Goal: Transaction & Acquisition: Book appointment/travel/reservation

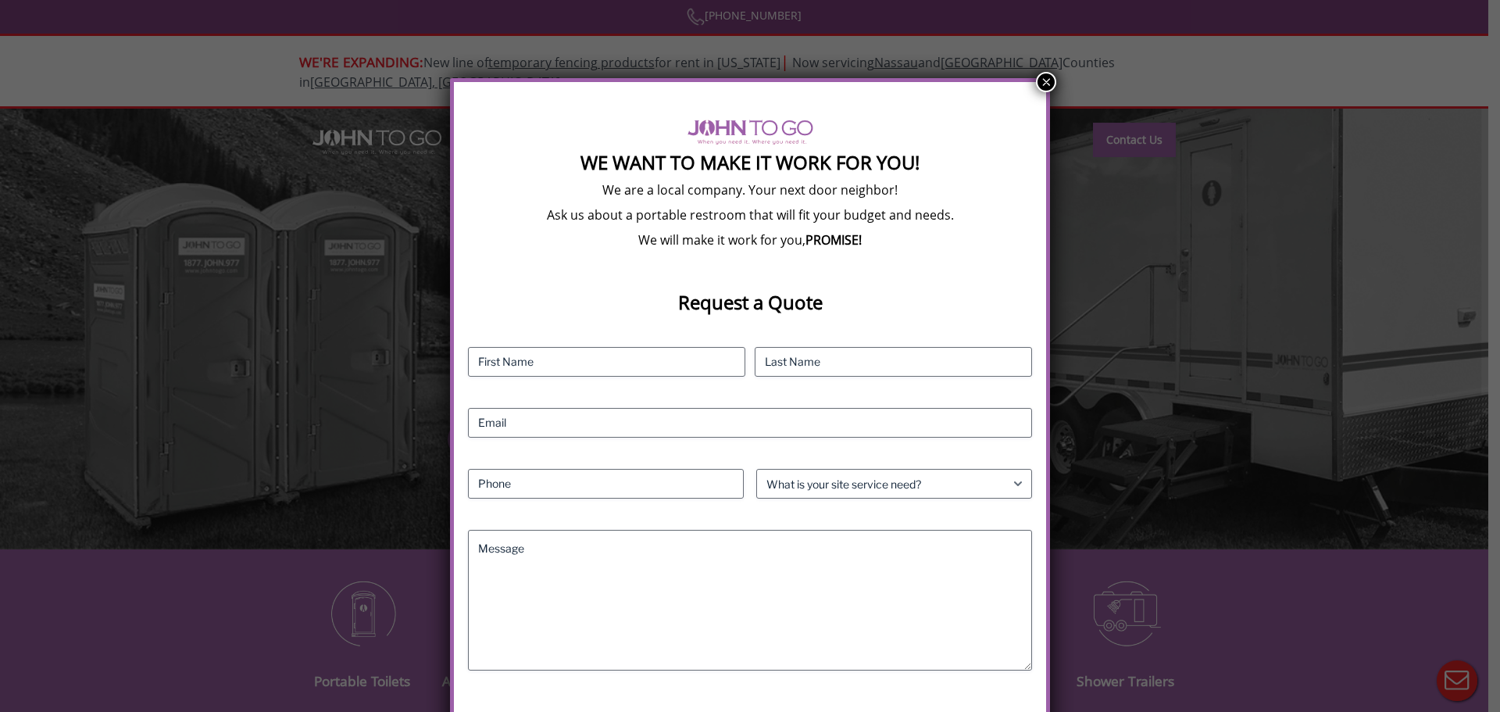
click at [1040, 81] on button "×" at bounding box center [1046, 82] width 20 height 20
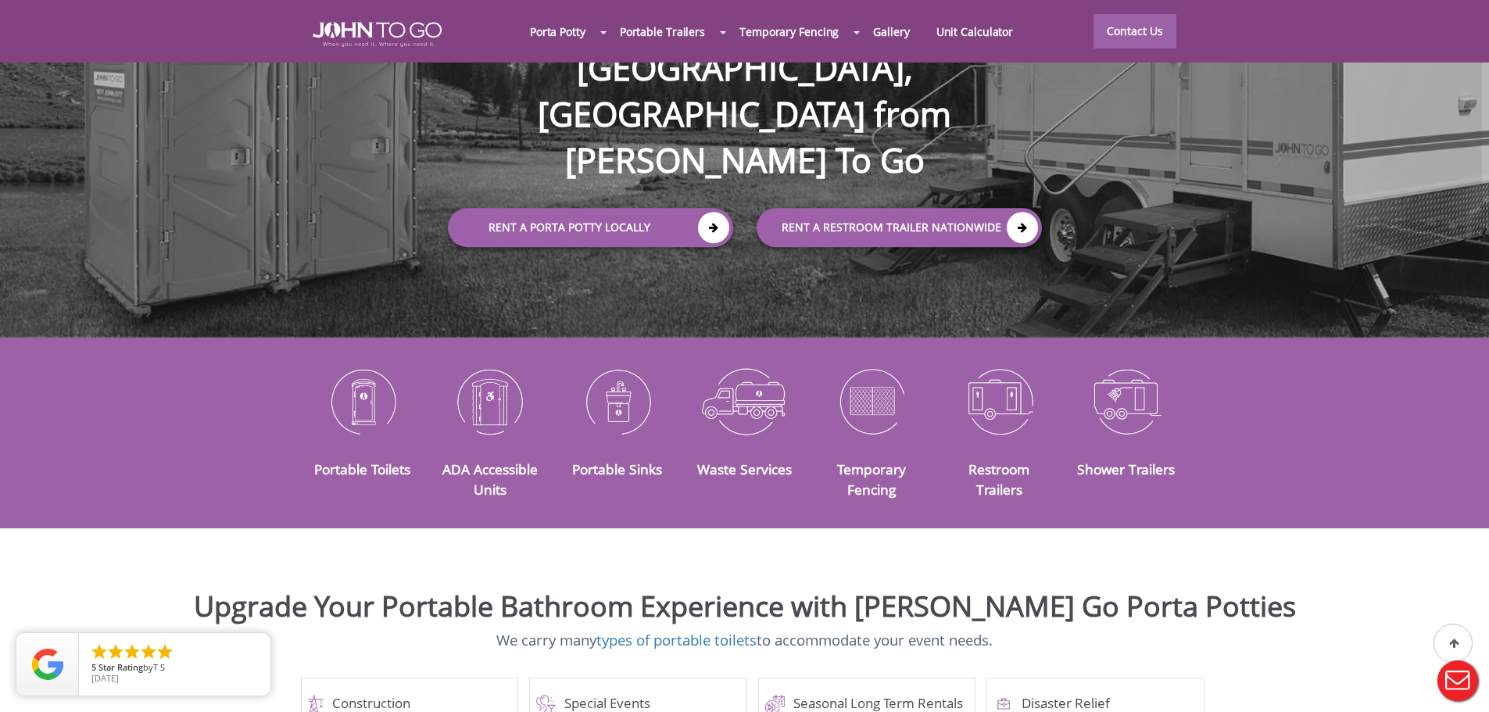
scroll to position [234, 0]
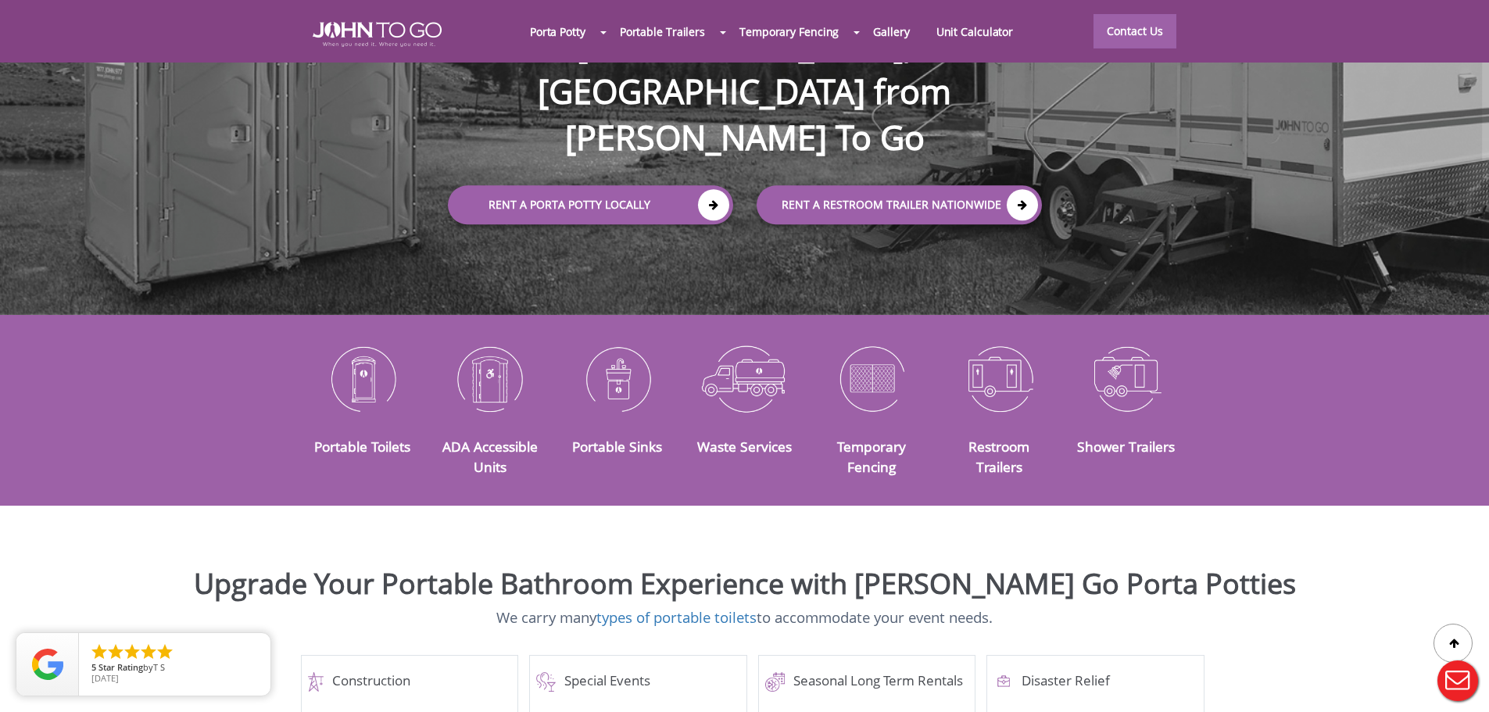
click at [370, 369] on div at bounding box center [744, 356] width 1489 height 712
click at [374, 437] on link "Portable Toilets" at bounding box center [362, 446] width 96 height 19
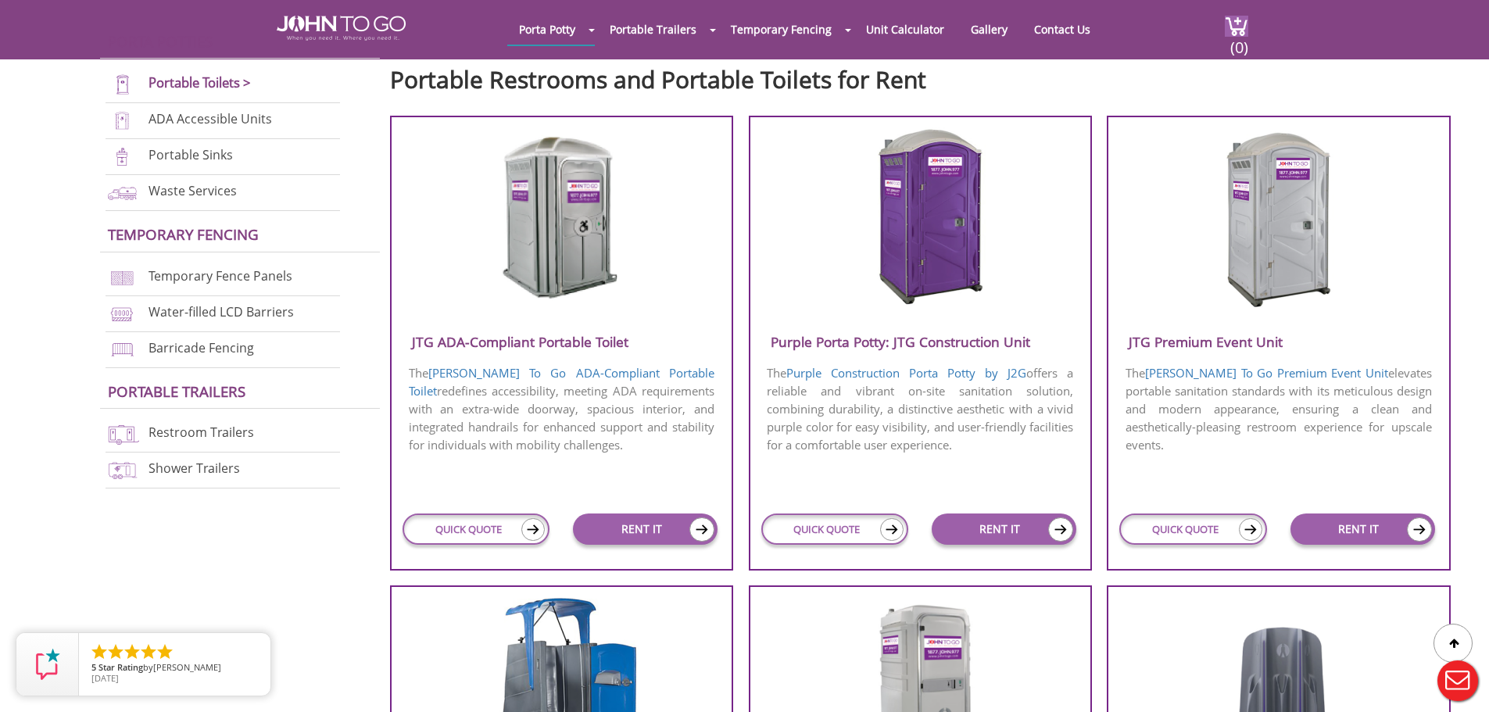
scroll to position [625, 0]
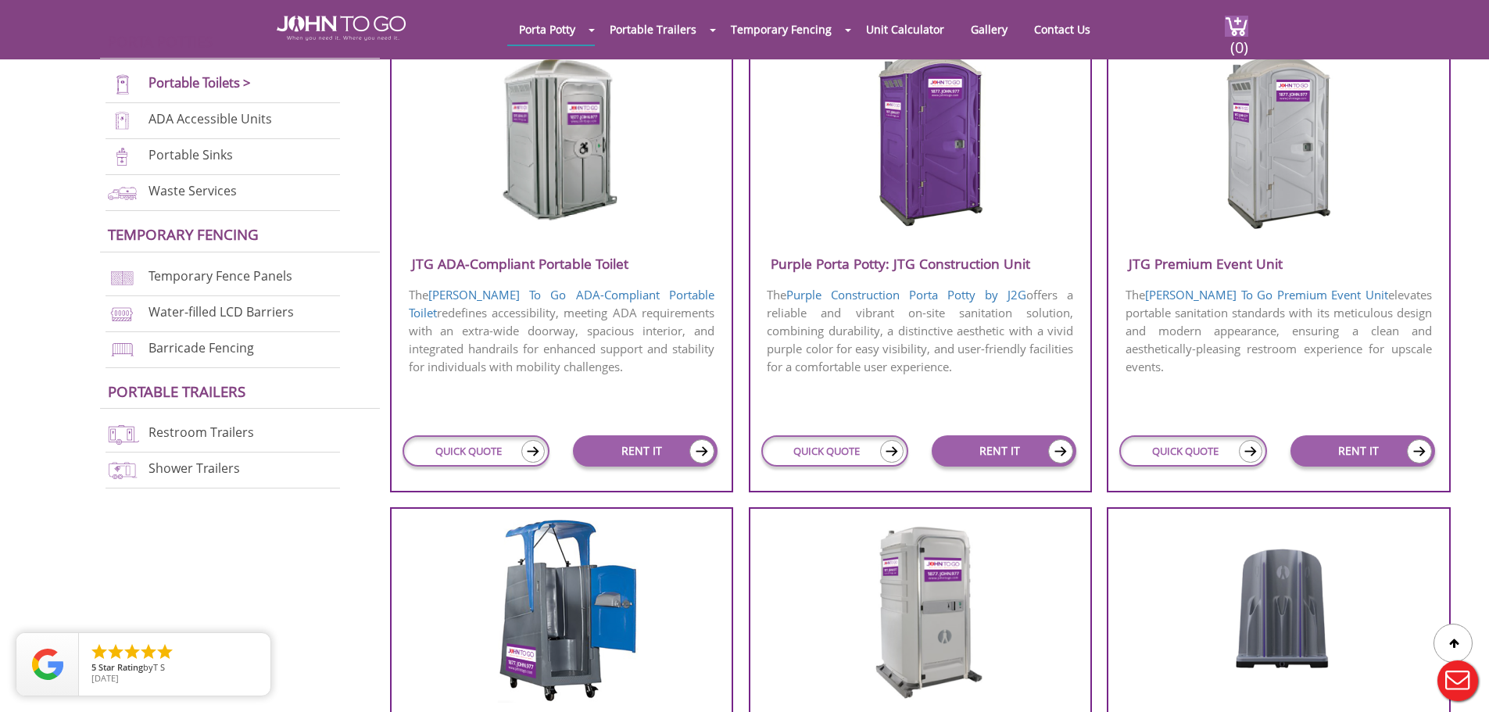
click at [1250, 188] on img at bounding box center [1277, 139] width 149 height 180
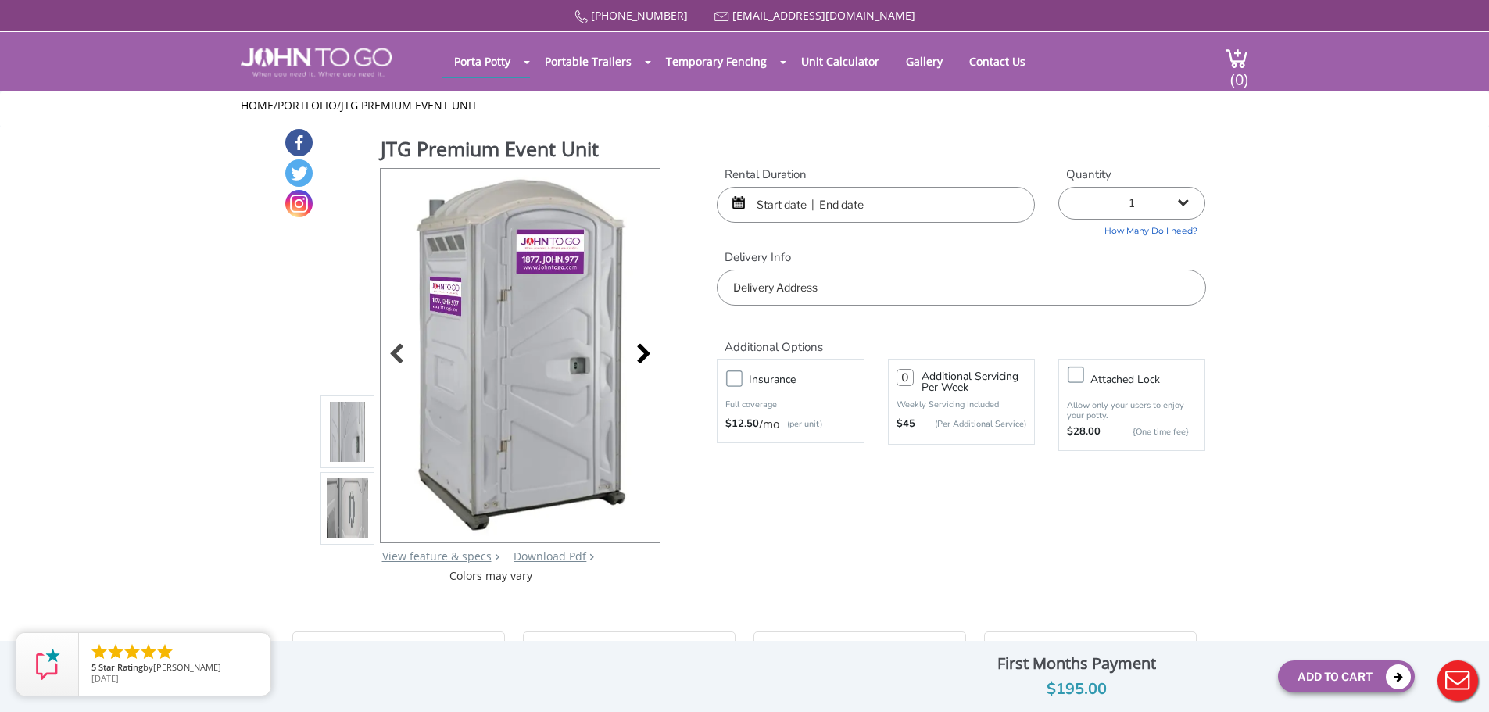
click at [643, 351] on div at bounding box center [639, 356] width 22 height 22
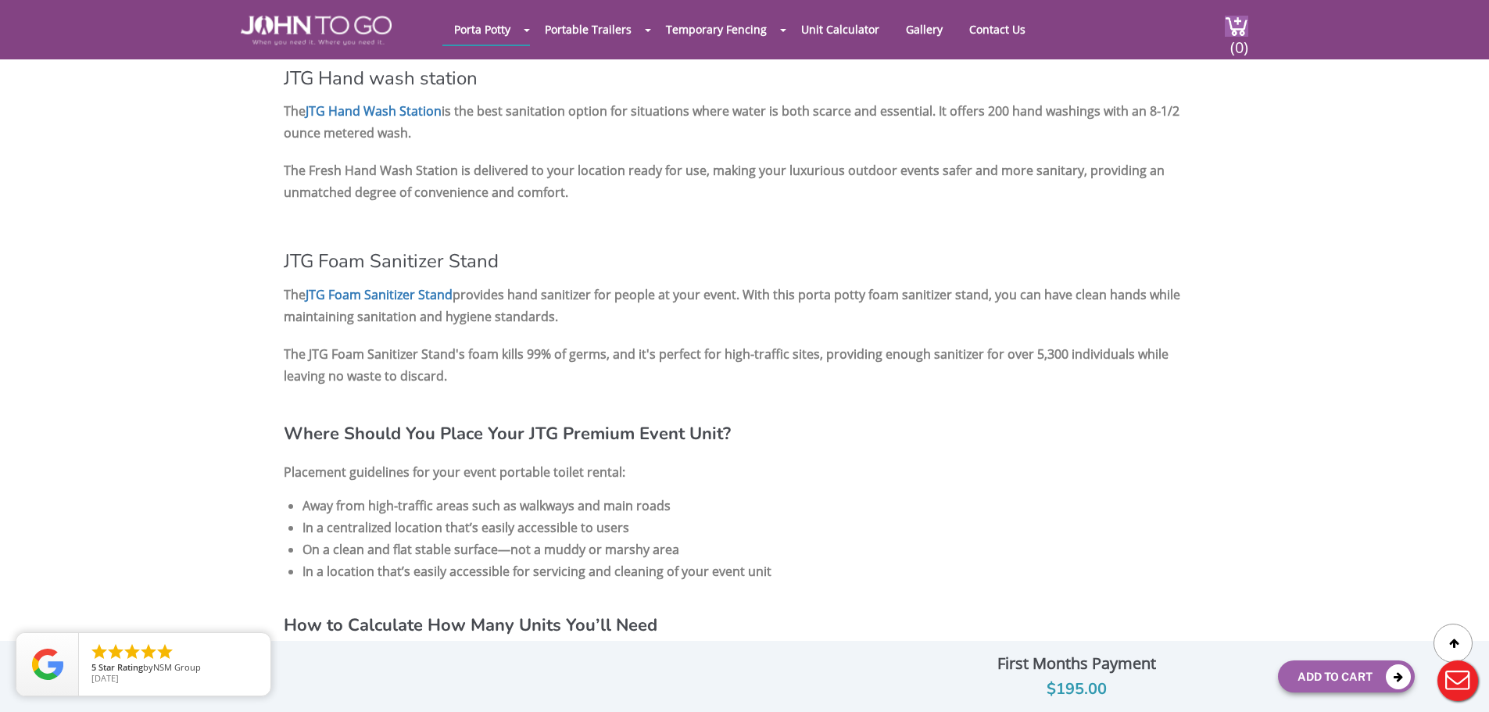
scroll to position [1719, 0]
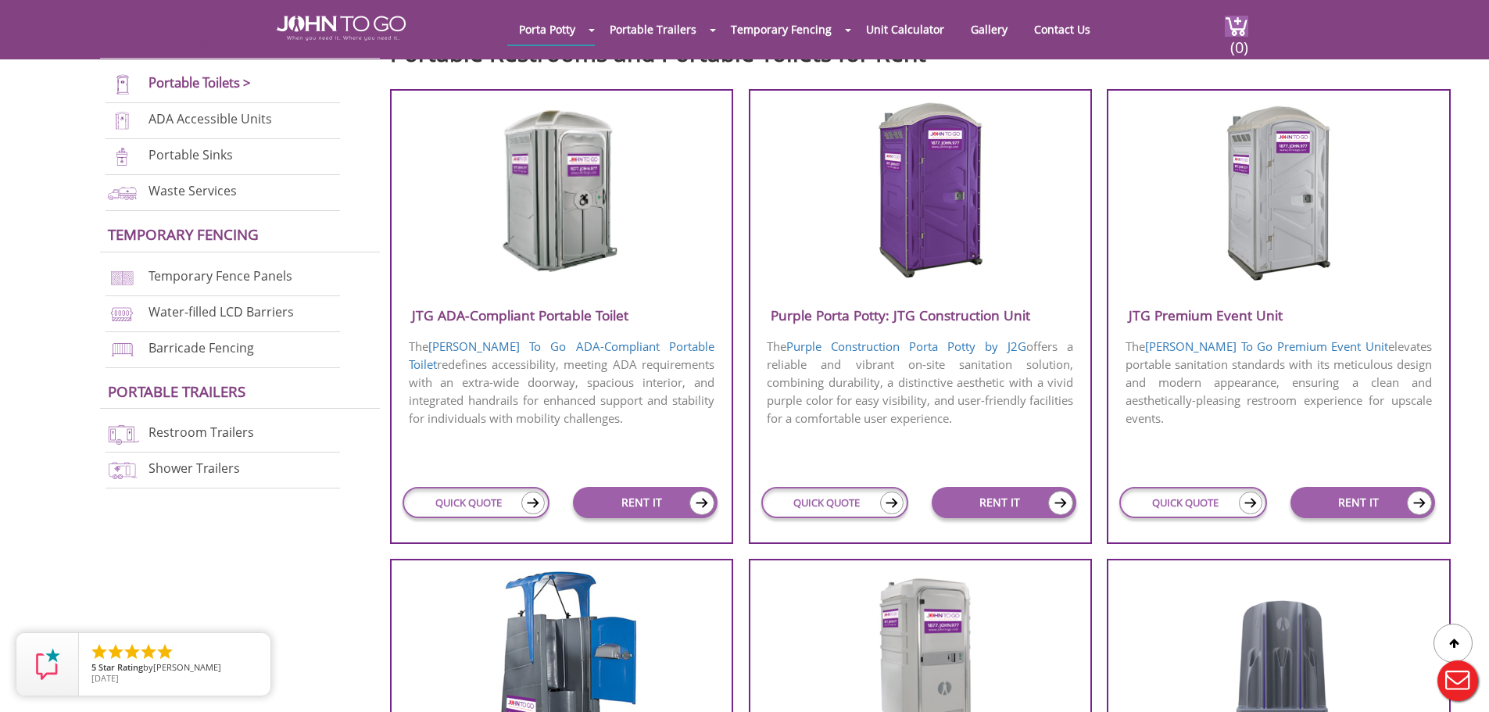
scroll to position [469, 0]
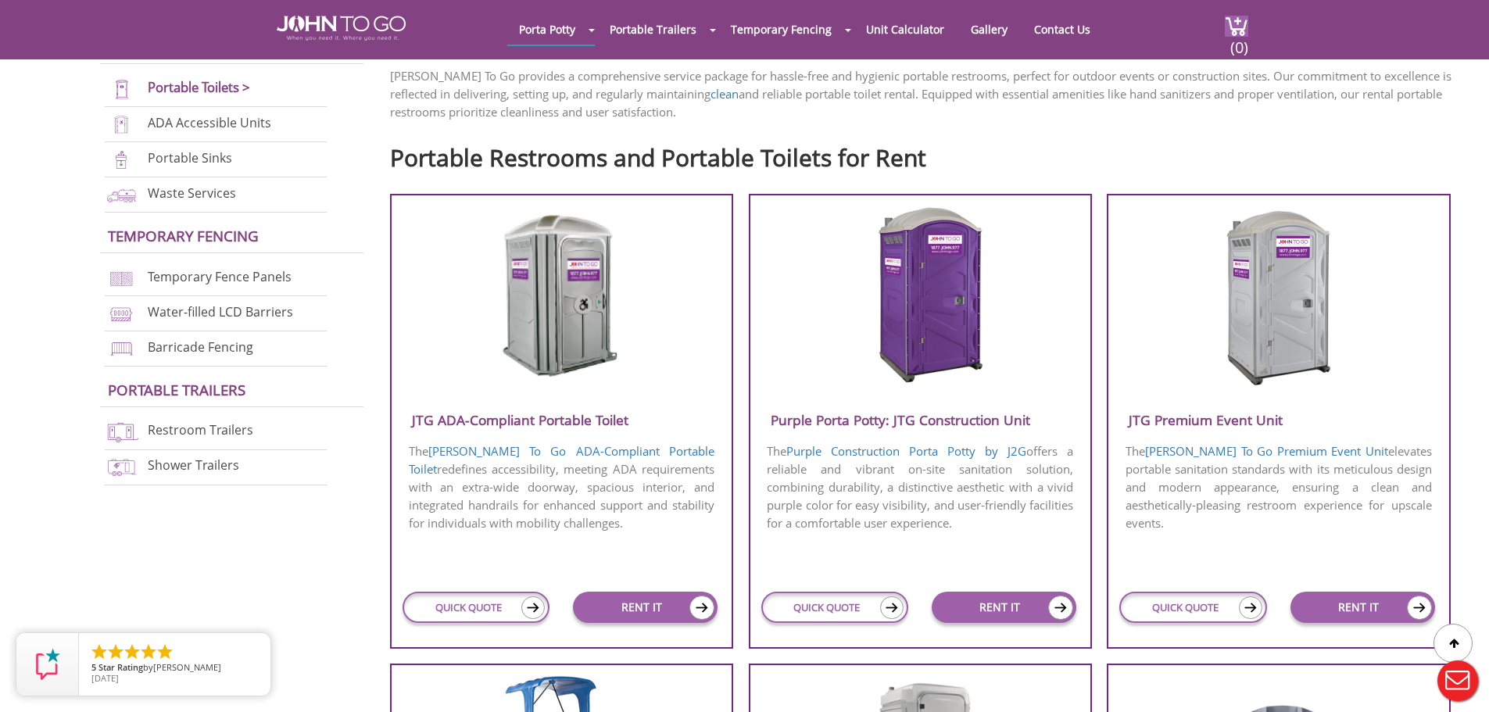
click at [943, 421] on h3 "Purple Porta Potty: JTG Construction Unit" at bounding box center [920, 420] width 340 height 26
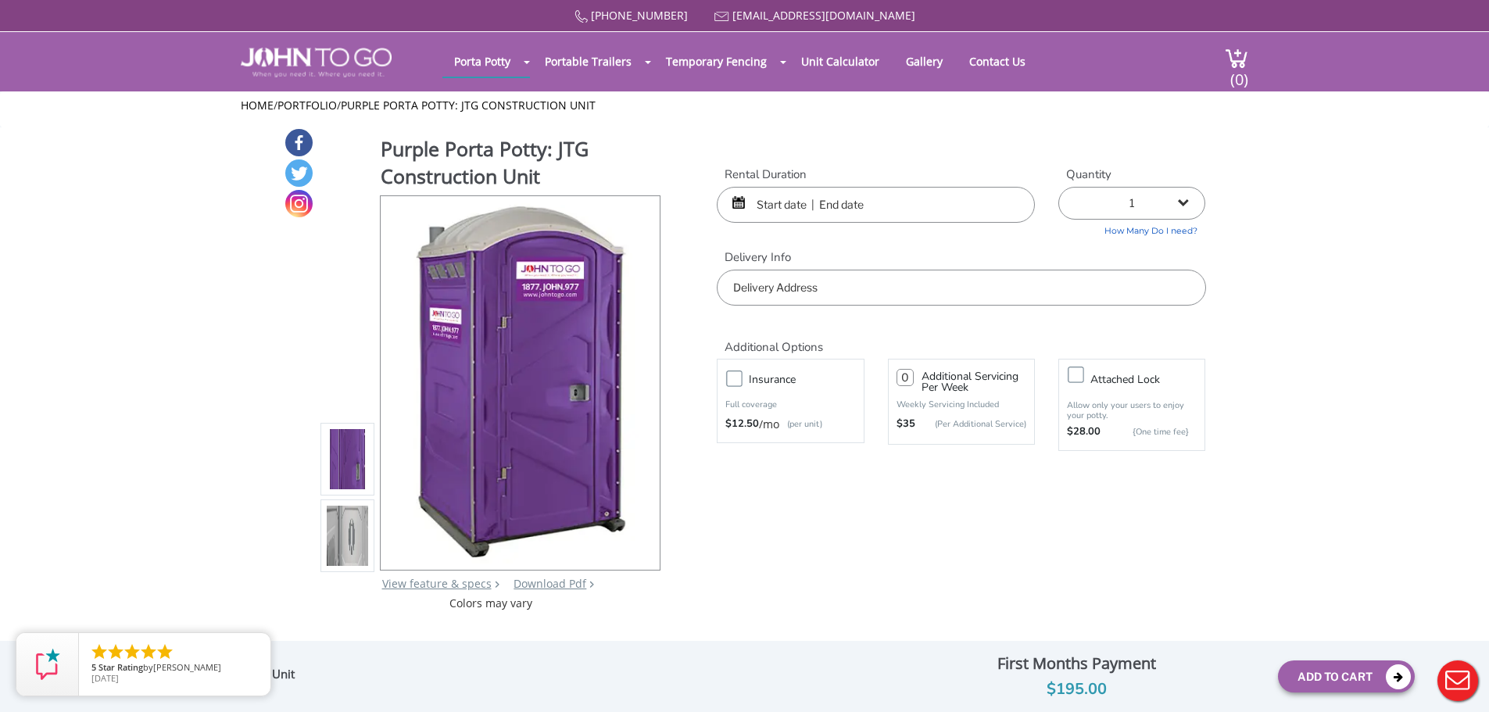
click at [320, 531] on li at bounding box center [347, 535] width 55 height 73
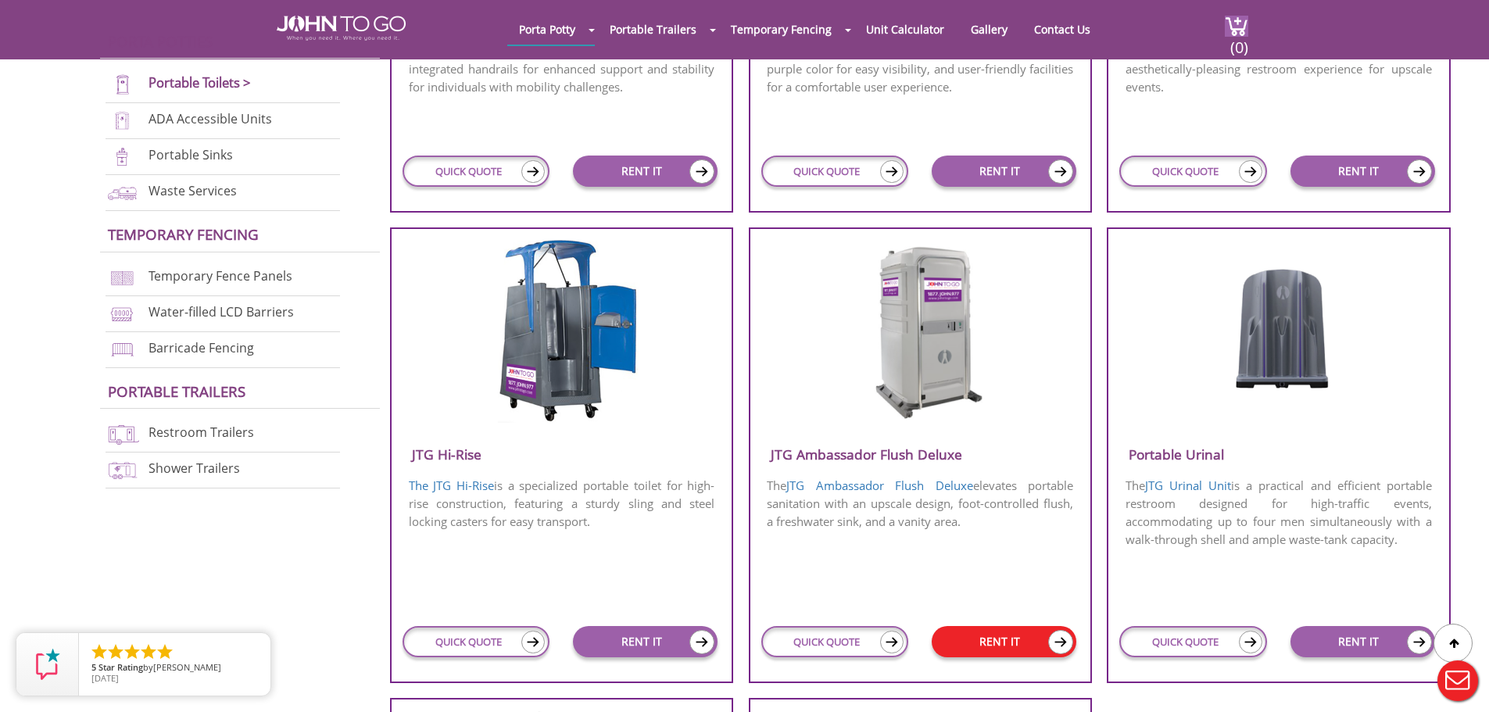
scroll to position [903, 0]
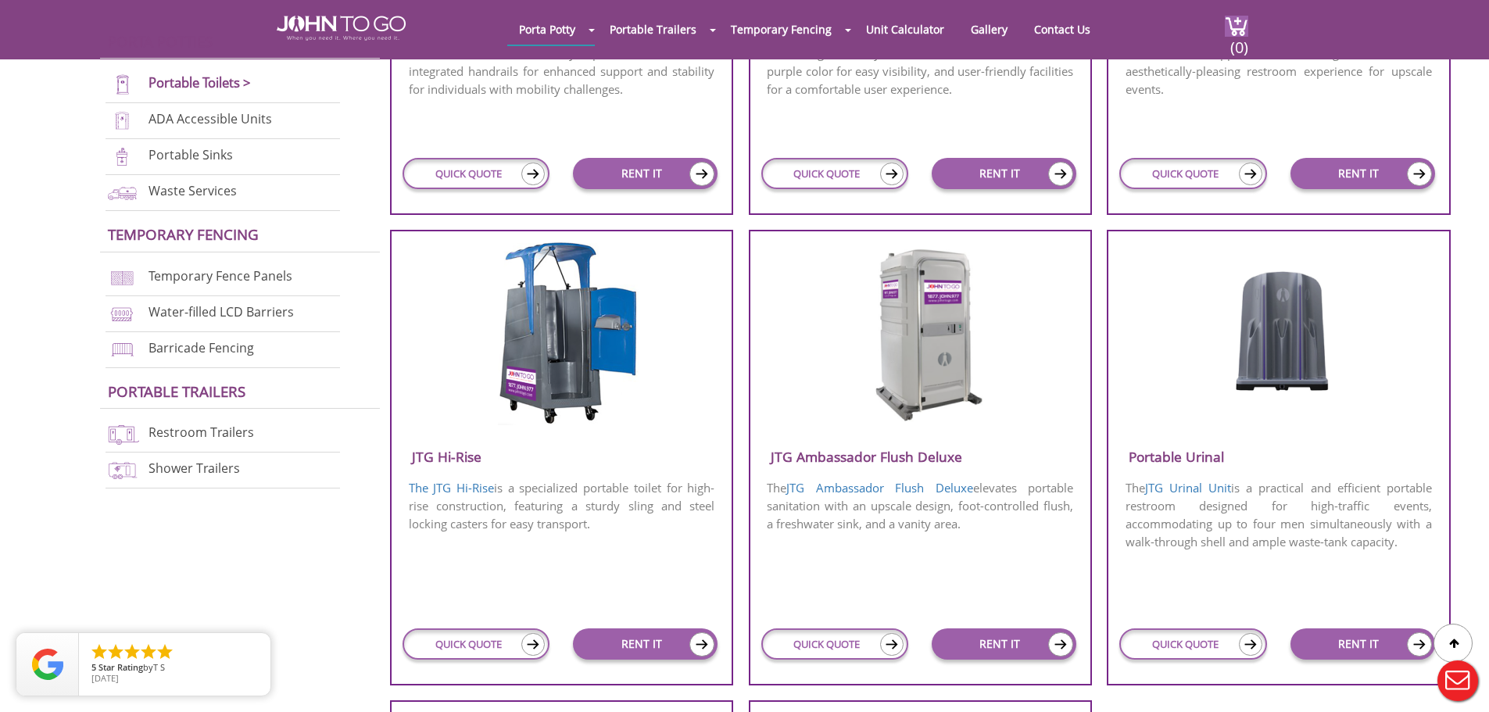
click at [894, 456] on h3 "JTG Ambassador Flush Deluxe" at bounding box center [920, 457] width 340 height 26
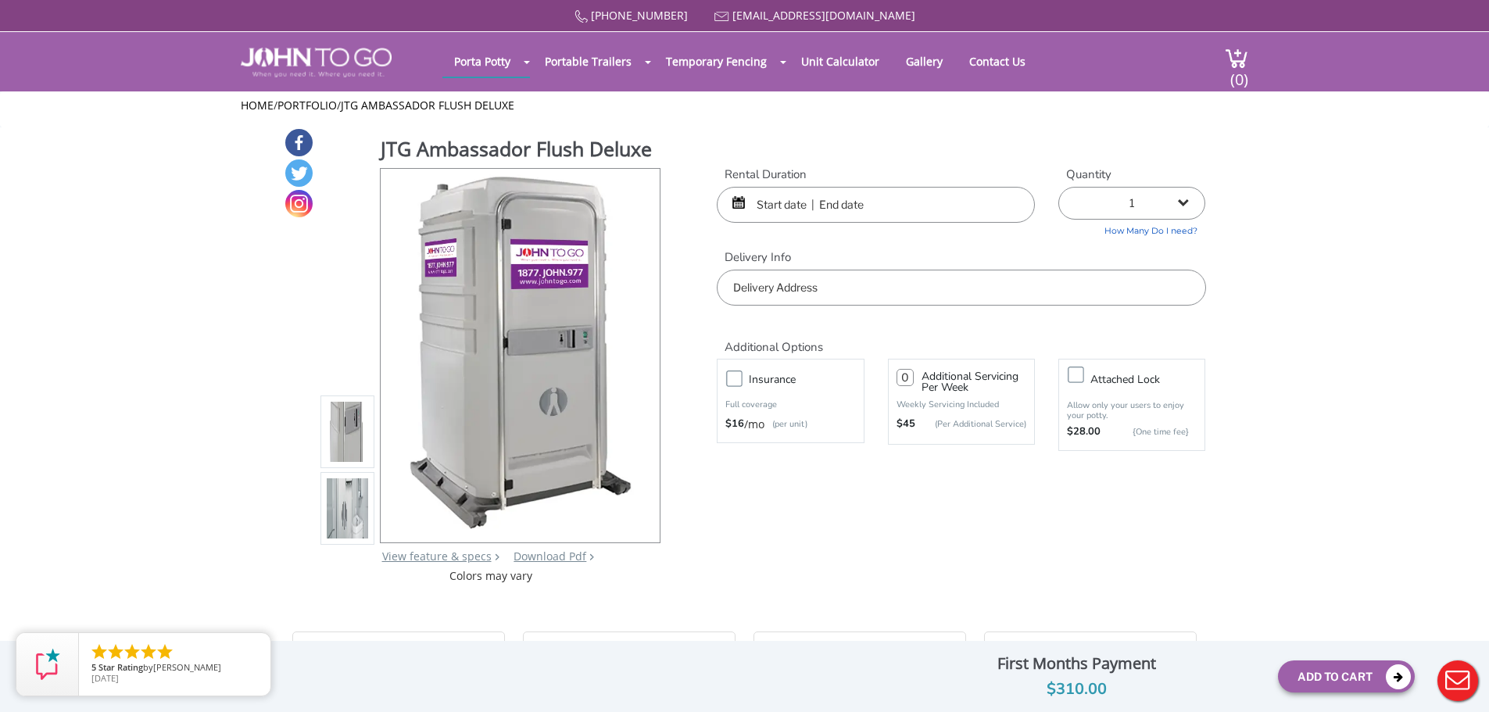
click at [341, 492] on img at bounding box center [348, 508] width 42 height 368
